Goal: Task Accomplishment & Management: Use online tool/utility

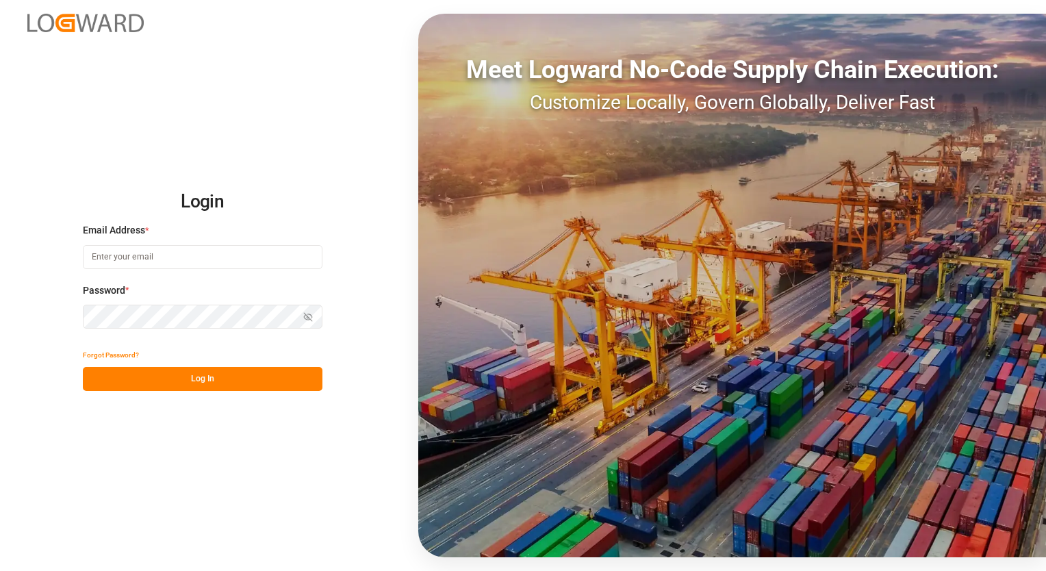
type input "[EMAIL_ADDRESS][PERSON_NAME][DOMAIN_NAME]"
click at [189, 377] on button "Log In" at bounding box center [203, 379] width 240 height 24
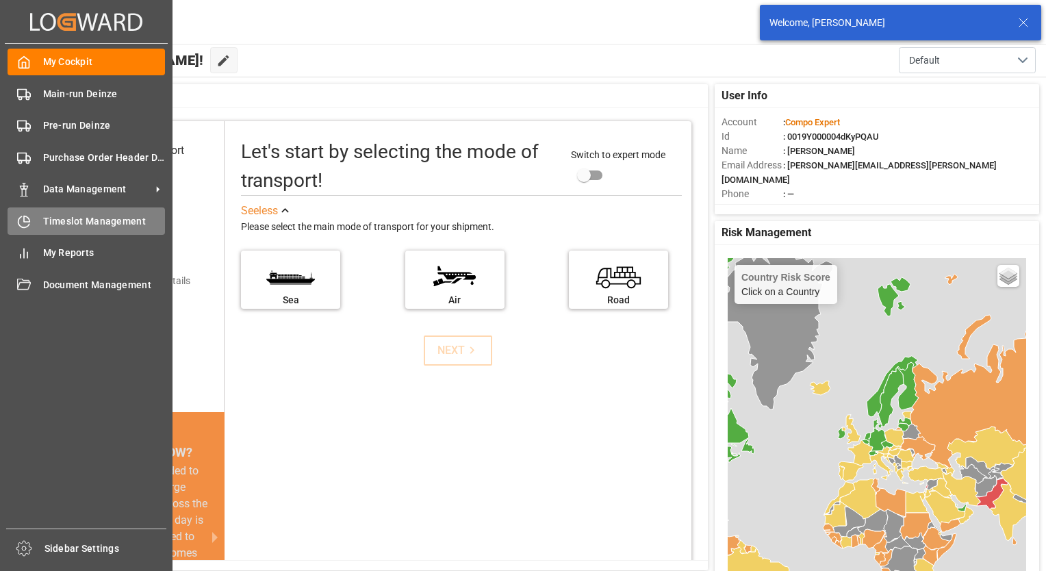
click at [53, 221] on span "Timeslot Management" at bounding box center [104, 221] width 123 height 14
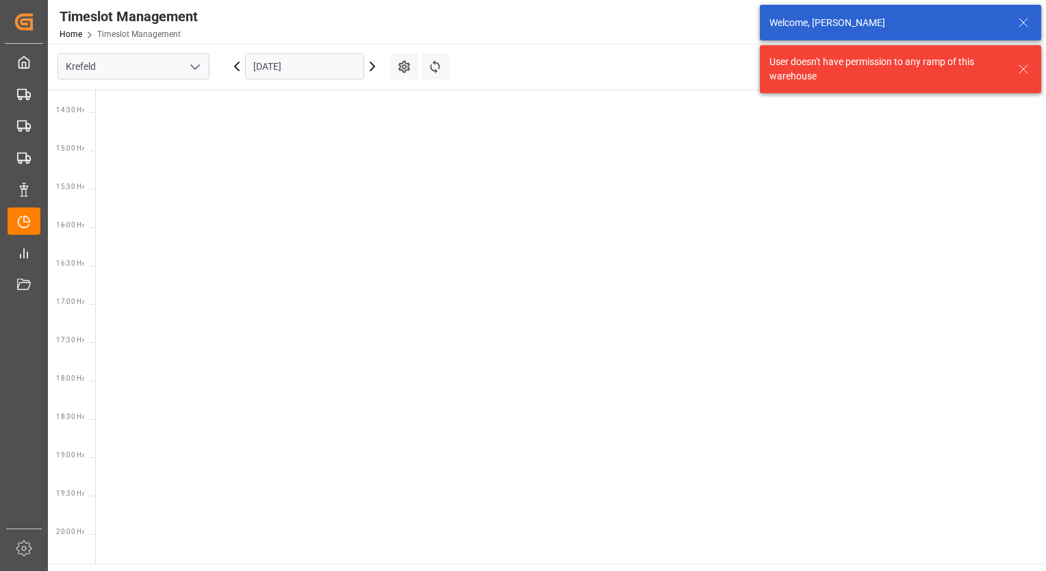
scroll to position [1093, 0]
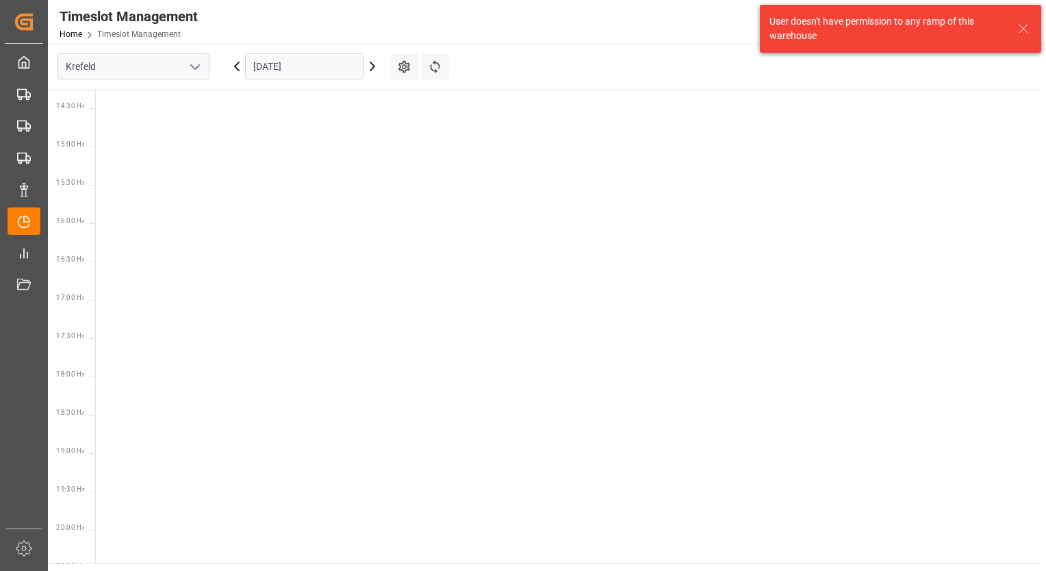
click at [195, 71] on icon "open menu" at bounding box center [195, 67] width 16 height 16
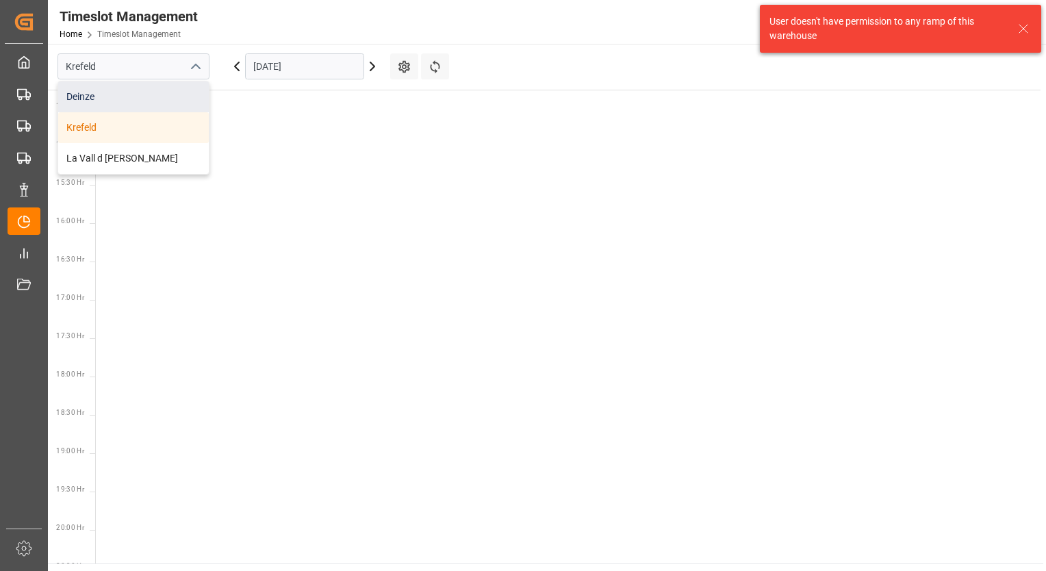
click at [176, 96] on div "Deinze" at bounding box center [133, 96] width 151 height 31
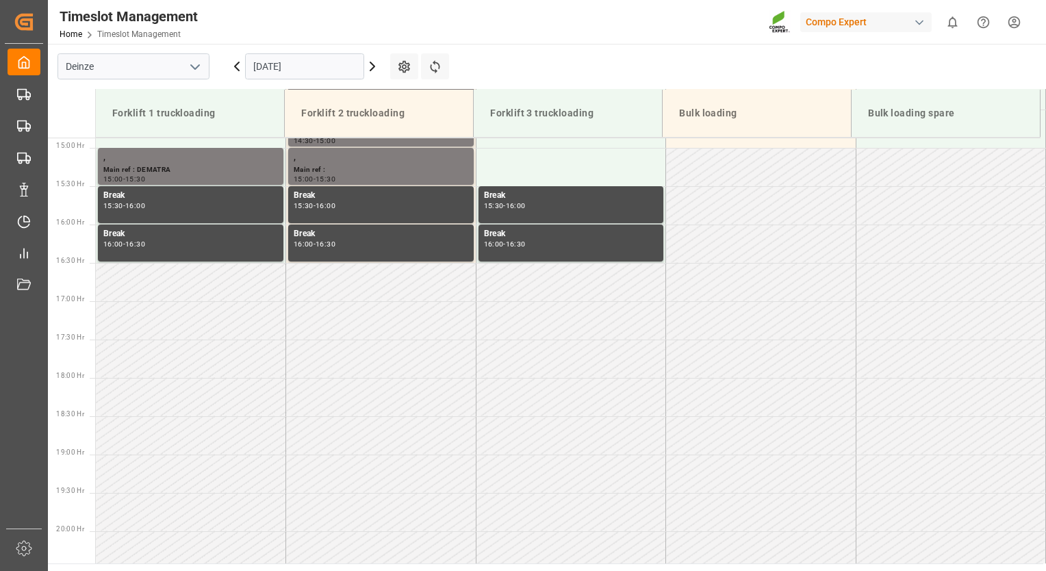
scroll to position [1141, 0]
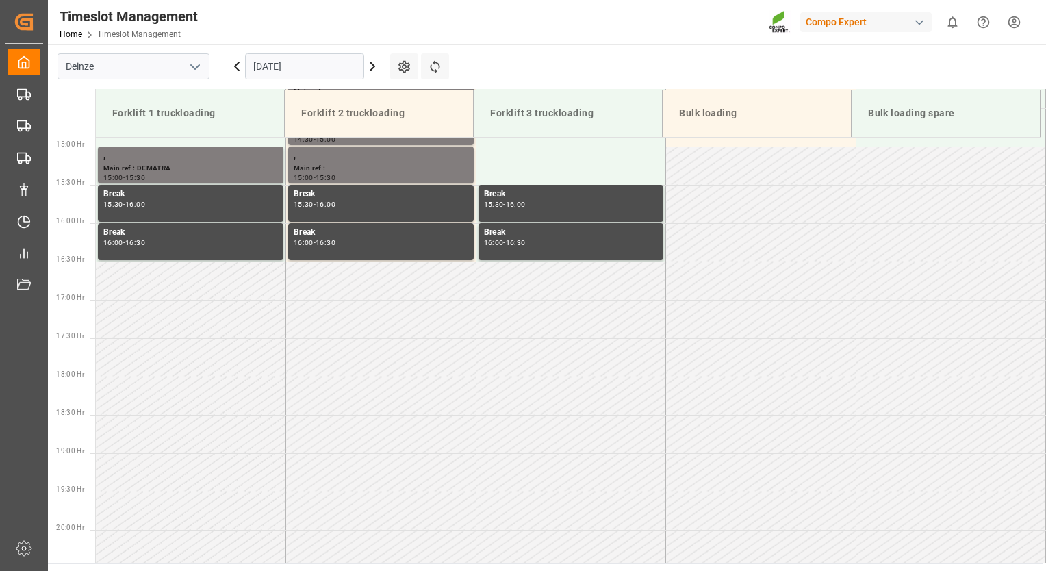
click at [373, 69] on icon at bounding box center [372, 66] width 16 height 16
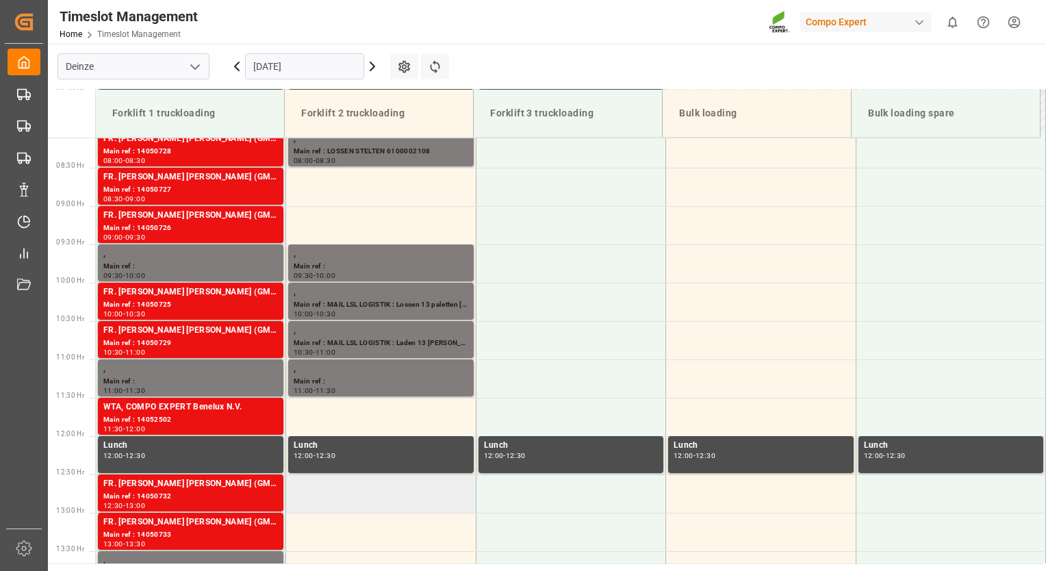
scroll to position [593, 0]
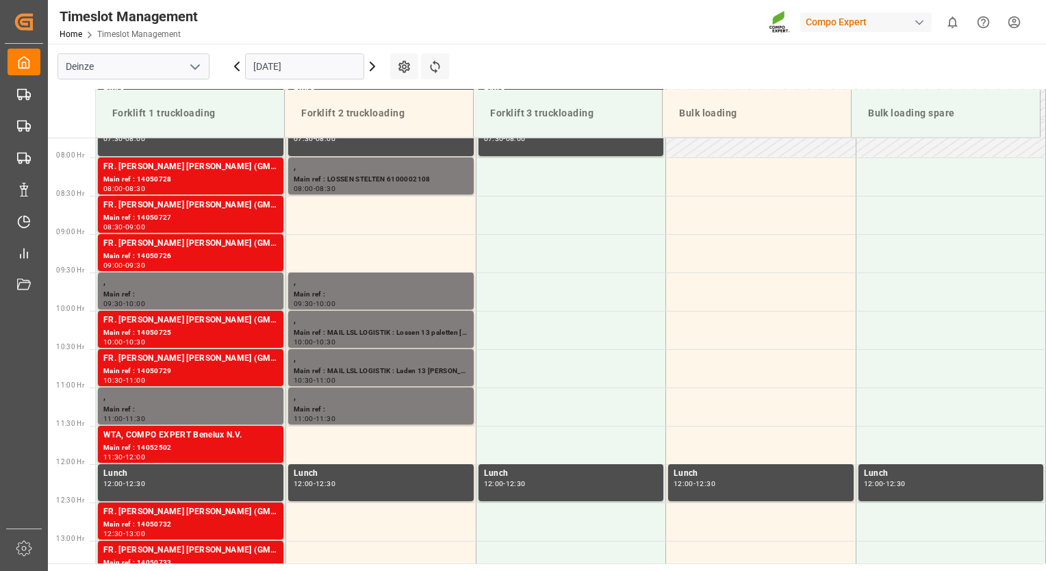
click at [374, 66] on icon at bounding box center [372, 66] width 4 height 8
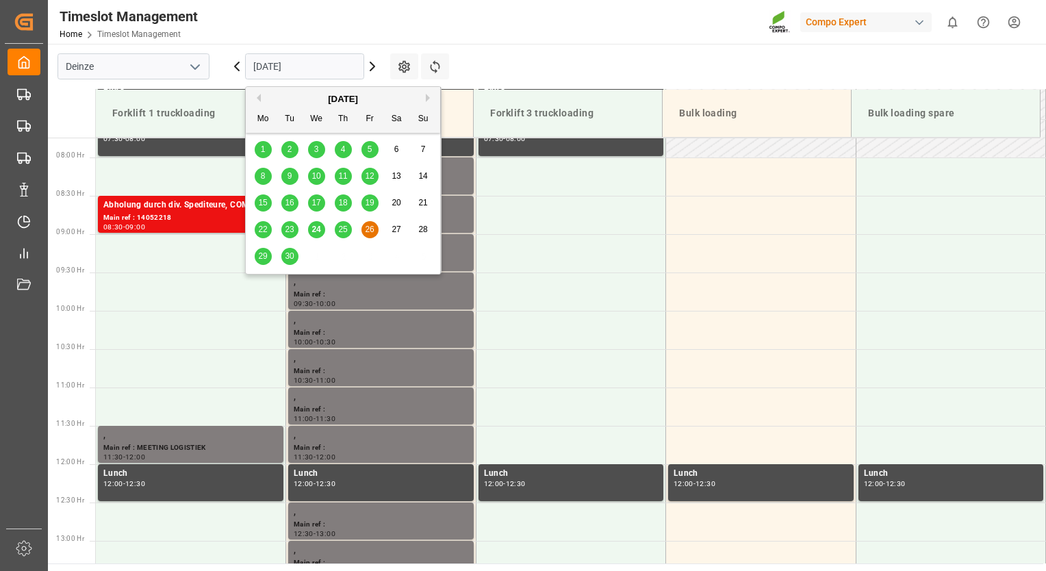
click at [311, 68] on input "[DATE]" at bounding box center [304, 66] width 119 height 26
click at [264, 255] on span "29" at bounding box center [262, 256] width 9 height 10
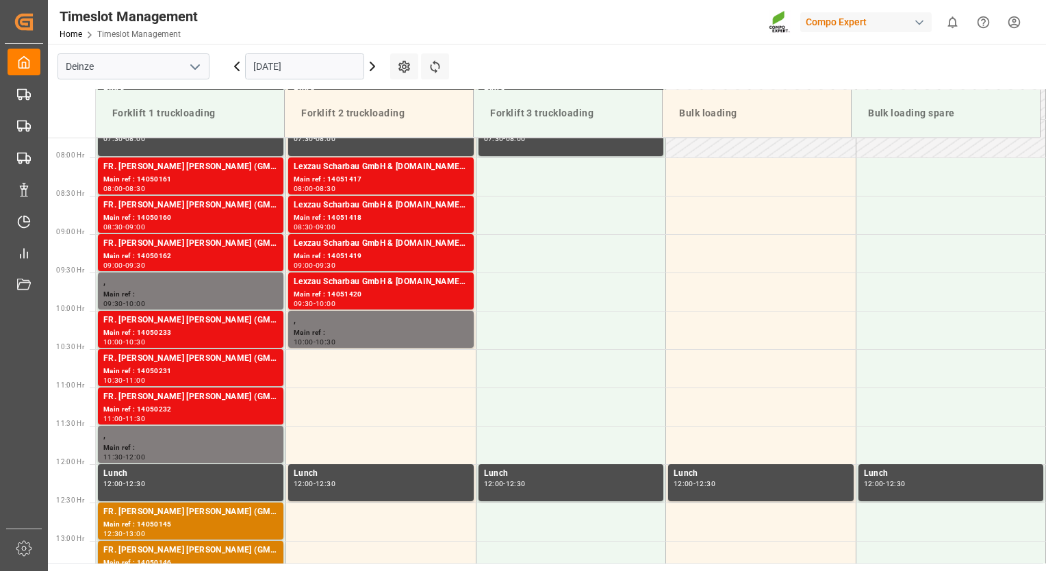
scroll to position [525, 0]
